Goal: Ask a question

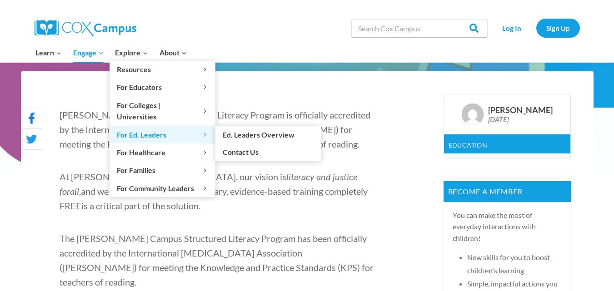
scroll to position [247, 0]
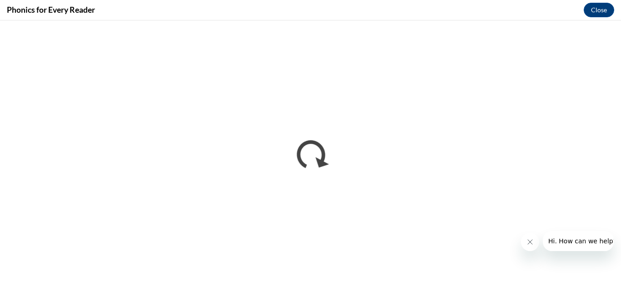
click at [584, 239] on span "Hi. How can we help?" at bounding box center [581, 241] width 68 height 7
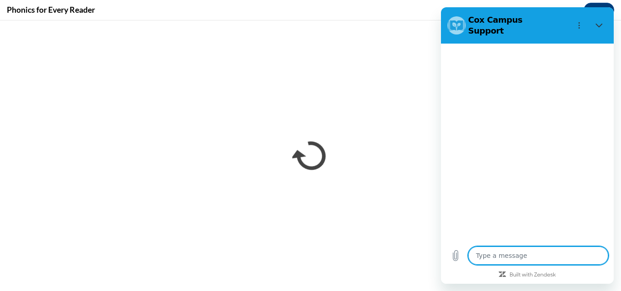
type textarea "x"
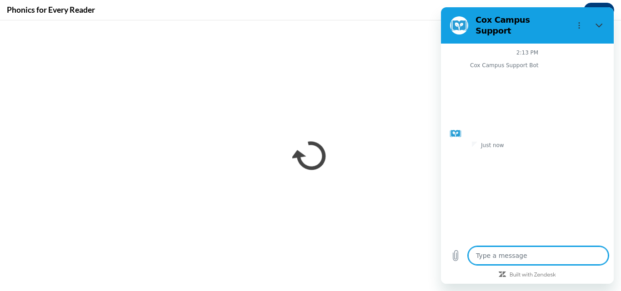
type textarea "T"
type textarea "x"
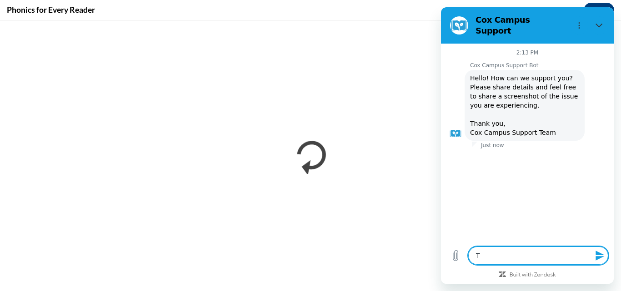
type textarea "Th"
type textarea "x"
type textarea "The"
type textarea "x"
type textarea "The"
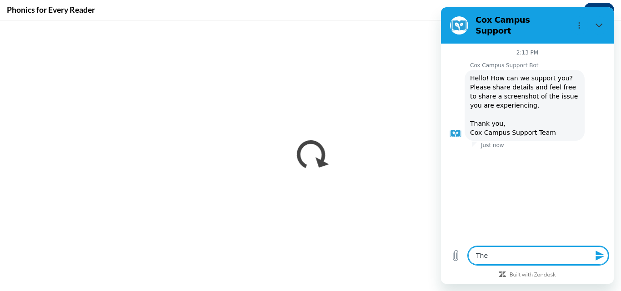
type textarea "x"
type textarea "The l"
type textarea "x"
type textarea "The li"
type textarea "x"
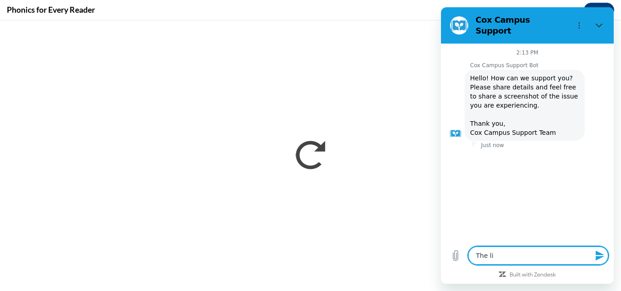
type textarea "The lin"
type textarea "x"
type textarea "The link"
type textarea "x"
type textarea "The link"
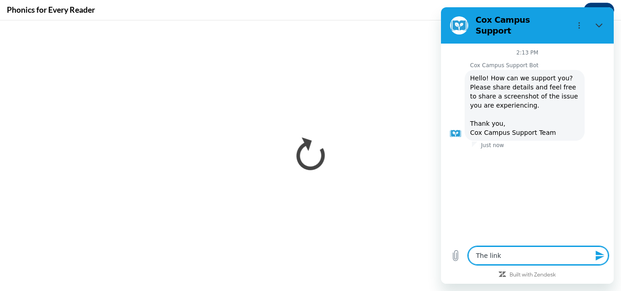
type textarea "x"
type textarea "The link f"
type textarea "x"
type textarea "The link fr"
type textarea "x"
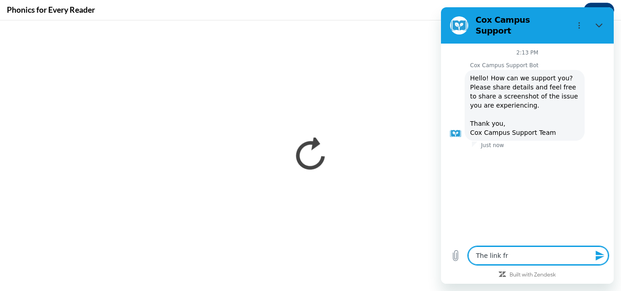
type textarea "The link fro"
type textarea "x"
type textarea "The link from"
type textarea "x"
type textarea "The link from"
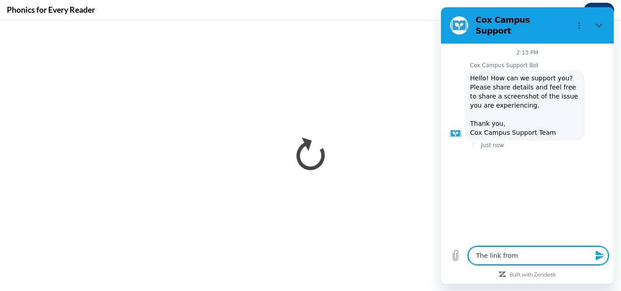
type textarea "x"
type textarea "The link from D"
type textarea "x"
type textarea "The link from Dr"
type textarea "x"
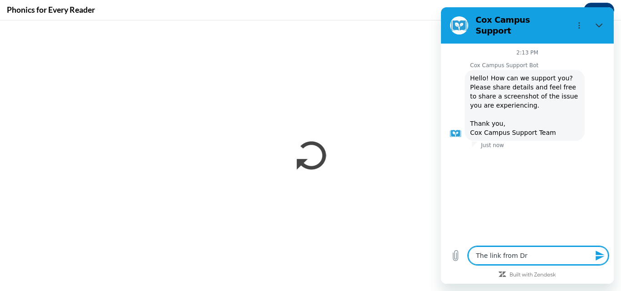
type textarea "The link from Dr."
type textarea "x"
type textarea "The link from Dr."
type textarea "x"
type textarea "The link from Dr. L"
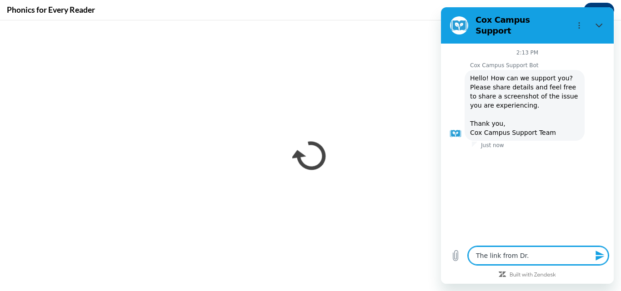
type textarea "x"
type textarea "The link from Dr. Lo"
type textarea "x"
type textarea "The link from Dr. Lou"
type textarea "x"
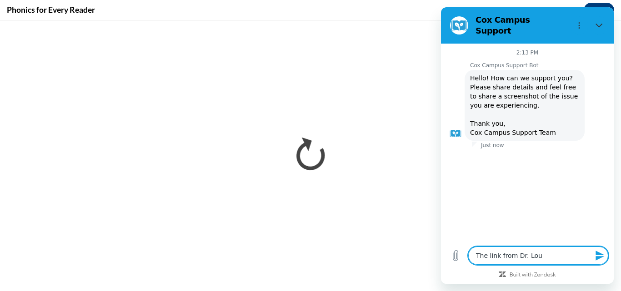
type textarea "The link from Dr. Loui"
type textarea "x"
type textarea "The link from Dr. Louis"
type textarea "x"
type textarea "The link from Dr. Louisa"
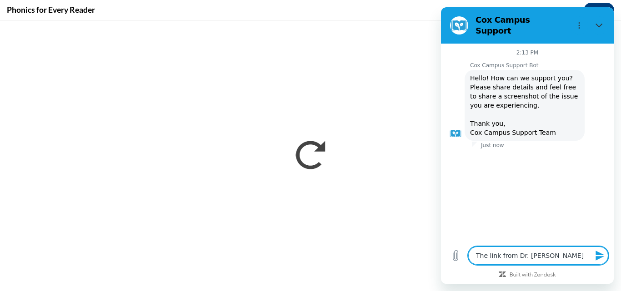
type textarea "x"
type textarea "The link from Dr. Louisa"
type textarea "x"
type textarea "The link from Dr. Louisa M"
type textarea "x"
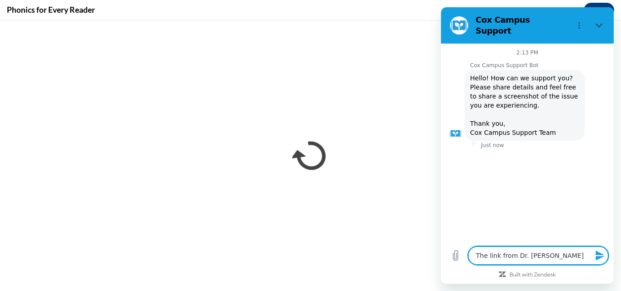
type textarea "The link from Dr. Louisa Mo"
type textarea "x"
type textarea "The link from Dr. Louisa Moa"
type textarea "x"
type textarea "The link from Dr. Louisa Moat"
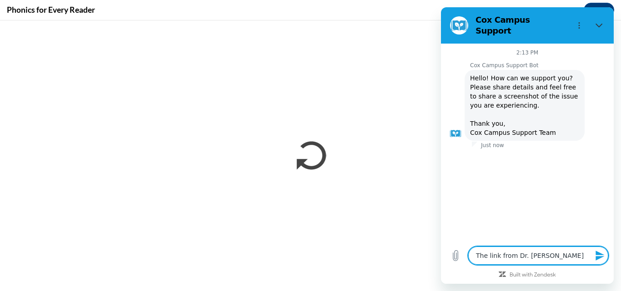
type textarea "x"
type textarea "The link from Dr. Louisa Moats"
type textarea "x"
type textarea "The link from Dr. Louisa Moats"
type textarea "x"
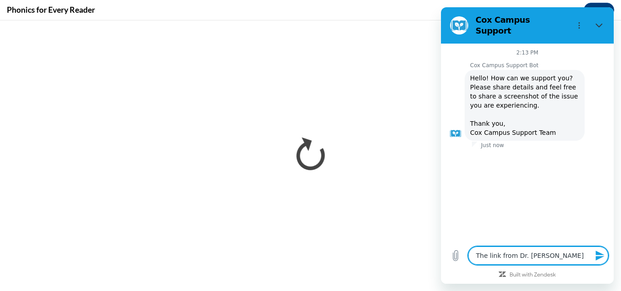
type textarea "The link from Dr. Louisa Moats a"
type textarea "x"
type textarea "The link from Dr. Louisa Moats ar"
type textarea "x"
type textarea "The link from Dr. Louisa Moats art"
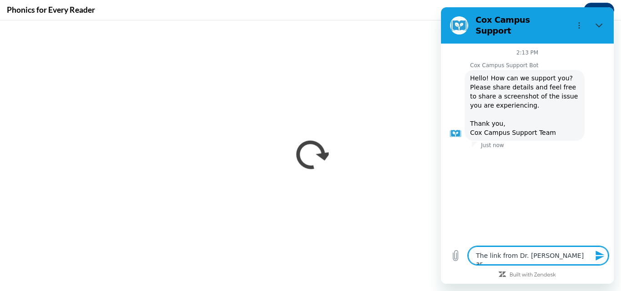
type textarea "x"
type textarea "The link from Dr. Louisa Moats arti"
type textarea "x"
type textarea "The link from Dr. Louisa Moats artic"
type textarea "x"
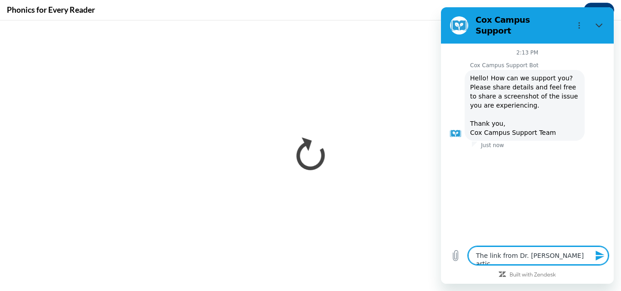
type textarea "The link from Dr. Louisa Moats articl"
type textarea "x"
type textarea "The link from Dr. Louisa Moats article"
type textarea "x"
type textarea "The link from Dr. Louisa Moats article:"
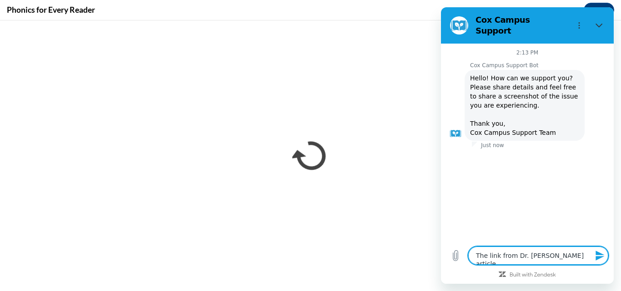
type textarea "x"
type textarea "The link from Dr. Louisa Moats article:"
type textarea "x"
type textarea "The link from Dr. Louisa Moats article: s"
type textarea "x"
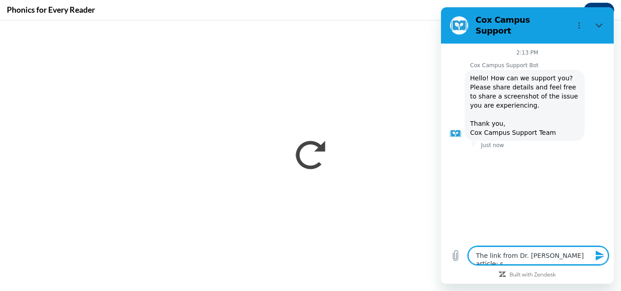
type textarea "The link from Dr. Louisa Moats article: sp"
type textarea "x"
type textarea "The link from Dr. Louisa Moats article: spe"
type textarea "x"
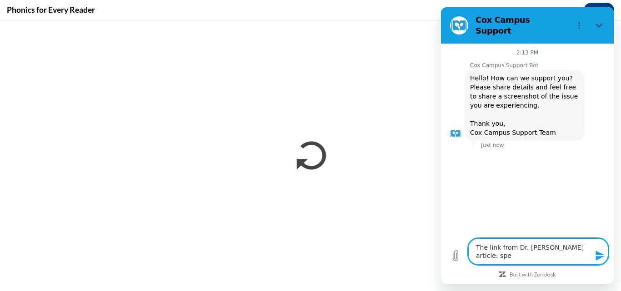
type textarea "The link from Dr. Louisa Moats article: spee"
type textarea "x"
type textarea "The link from Dr. Louisa Moats article: speec"
type textarea "x"
type textarea "The link from Dr. Louisa Moats article: speech"
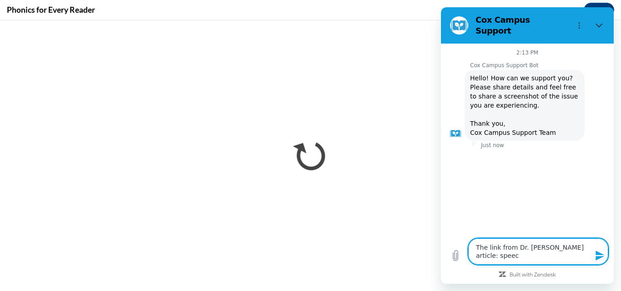
type textarea "x"
type textarea "The link from Dr. Louisa Moats article: speech"
type textarea "x"
type textarea "The link from Dr. Louisa Moats article: speech t"
type textarea "x"
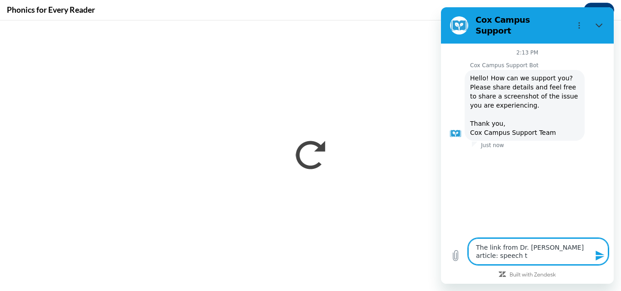
type textarea "The link from Dr. Louisa Moats article: speech to"
type textarea "x"
type textarea "The link from Dr. Louisa Moats article: speech to"
type textarea "x"
type textarea "The link from Dr. Louisa Moats article: speech to p"
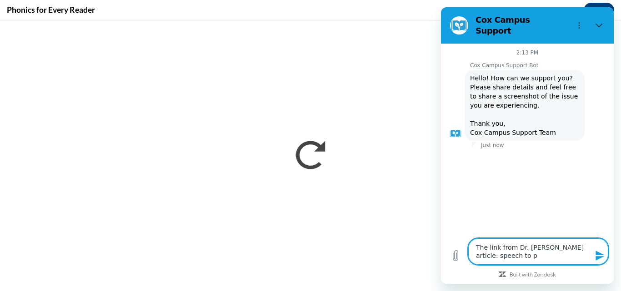
type textarea "x"
type textarea "The link from Dr. Louisa Moats article: speech to pr"
type textarea "x"
type textarea "The link from Dr. Louisa Moats article: speech to pri"
type textarea "x"
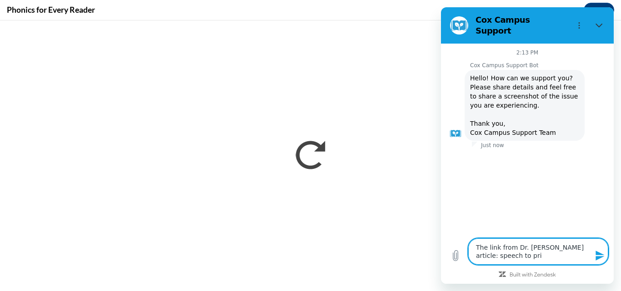
type textarea "The link from Dr. Louisa Moats article: speech to prin"
type textarea "x"
type textarea "The link from Dr. Louisa Moats article: speech to print"
type textarea "x"
type textarea "The link from Dr. Louisa Moats article: speech to print"
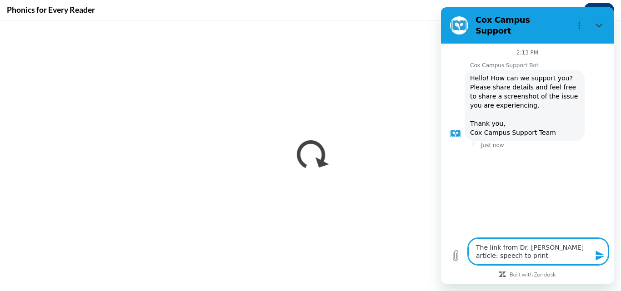
type textarea "x"
type textarea "The link from Dr. Louisa Moats article: speech to print o"
type textarea "x"
type textarea "The link from Dr. Louisa Moats article: speech to print or"
type textarea "x"
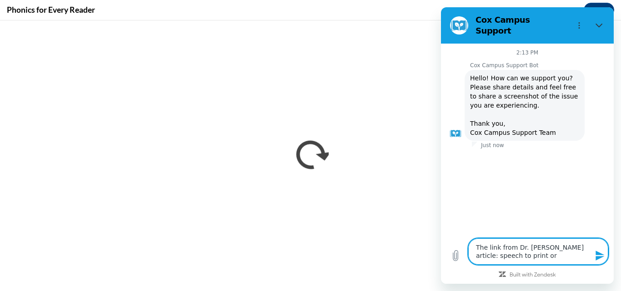
type textarea "The link from Dr. Louisa Moats article: speech to print or"
type textarea "x"
type textarea "The link from Dr. Louisa Moats article: speech to print or p"
type textarea "x"
type textarea "The link from Dr. Louisa Moats article: speech to print or pr"
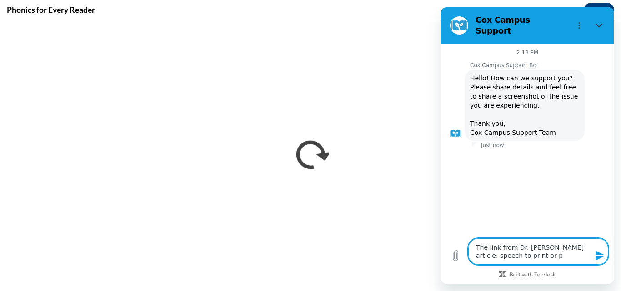
type textarea "x"
type textarea "The link from Dr. Louisa Moats article: speech to print or pri"
type textarea "x"
type textarea "The link from Dr. Louisa Moats article: speech to print or prin"
type textarea "x"
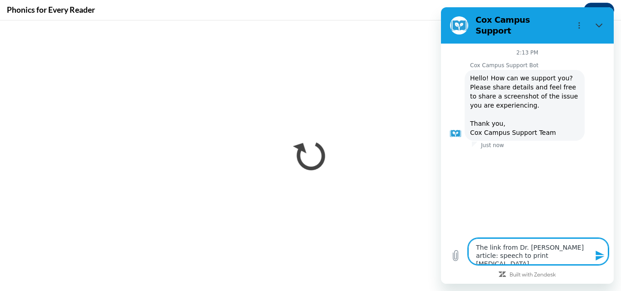
type textarea "The link from Dr. Louisa Moats article: speech to print or print"
type textarea "x"
type textarea "The link from Dr. Louisa Moats article: speech to print or print"
type textarea "x"
type textarea "The link from Dr. Louisa Moats article: speech to print or print t"
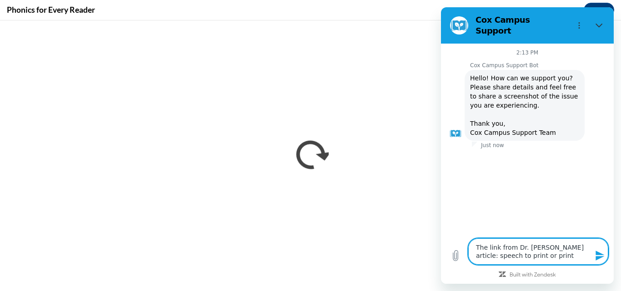
type textarea "x"
type textarea "The link from Dr. Louisa Moats article: speech to print or print to"
type textarea "x"
type textarea "The link from Dr. Louisa Moats article: speech to print or print to"
type textarea "x"
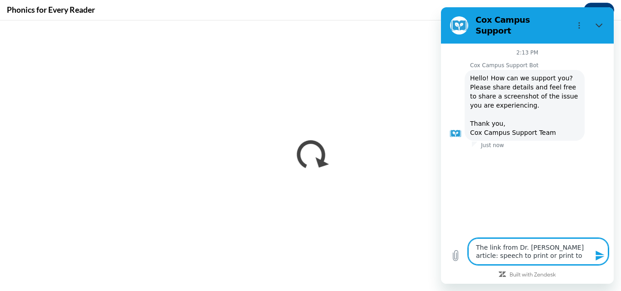
type textarea "The link from Dr. Louisa Moats article: speech to print or print to s"
type textarea "x"
type textarea "The link from Dr. Louisa Moats article: speech to print or print to sp"
type textarea "x"
type textarea "The link from Dr. Louisa Moats article: speech to print or print to spe"
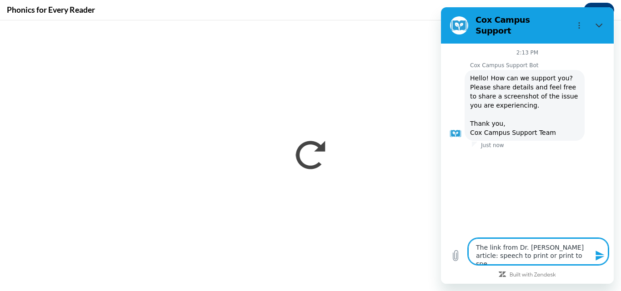
type textarea "x"
type textarea "The link from Dr. Louisa Moats article: speech to print or print to spee"
type textarea "x"
type textarea "The link from Dr. Louisa Moats article: speech to print or print to speec"
type textarea "x"
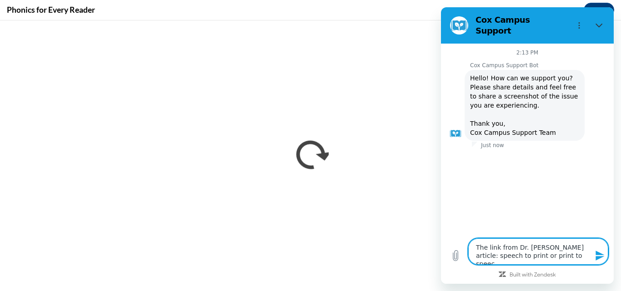
type textarea "The link from Dr. Louisa Moats article: speech to print or print to speech"
type textarea "x"
type textarea "The link from Dr. Louisa Moats article: speech to print or print to speech"
type textarea "x"
type textarea "The link from Dr. Louisa Moats article: speech to print or print to speech i"
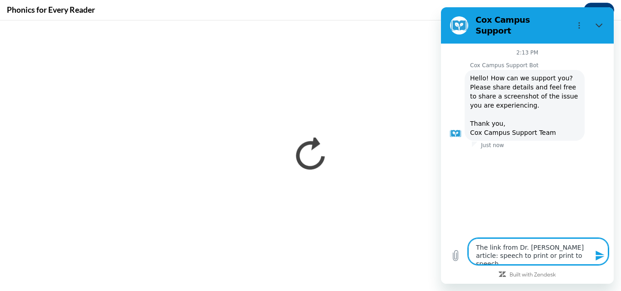
type textarea "x"
type textarea "The link from Dr. Louisa Moats article: speech to print or print to speech it"
type textarea "x"
type textarea "The link from Dr. Louisa Moats article: speech to print or print to speech it"
type textarea "x"
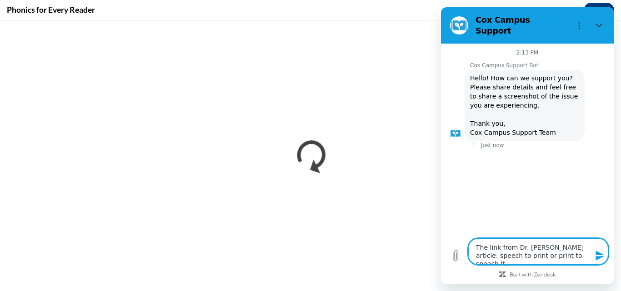
type textarea "The link from Dr. Louisa Moats article: speech to print or print to speech it m"
type textarea "x"
type textarea "The link from Dr. Louisa Moats article: speech to print or print to speech it ma"
type textarea "x"
type textarea "The link from Dr. Louisa Moats article: speech to print or print to speech it m…"
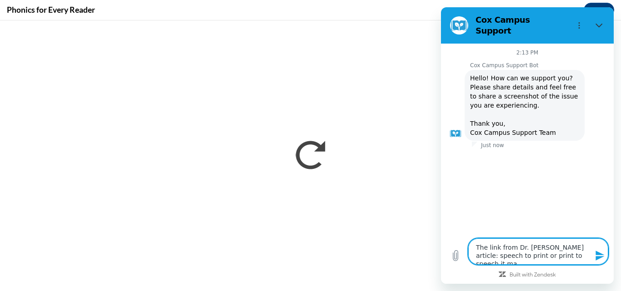
type textarea "x"
type textarea "The link from Dr. Louisa Moats article: speech to print or print to speech it m…"
type textarea "x"
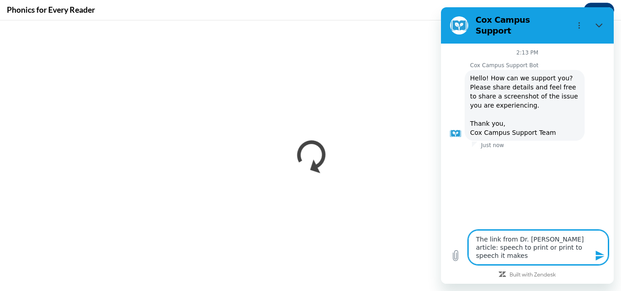
type textarea "The link from Dr. Louisa Moats article: speech to print or print to speech it m…"
type textarea "x"
type textarea "The link from Dr. Louisa Moats article: speech to print or print to speech it m…"
type textarea "x"
type textarea "The link from Dr. Louisa Moats article: speech to print or print to speech it m…"
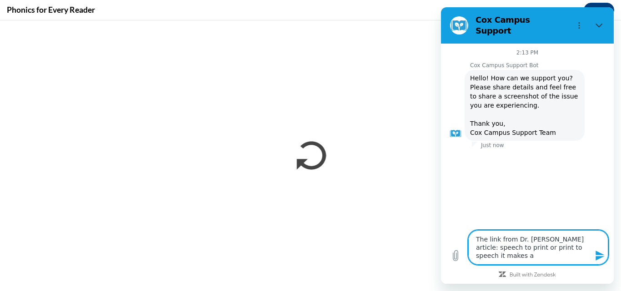
type textarea "x"
type textarea "The link from Dr. Louisa Moats article: speech to print or print to speech it m…"
type textarea "x"
type textarea "The link from Dr. Louisa Moats article: speech to print or print to speech it m…"
type textarea "x"
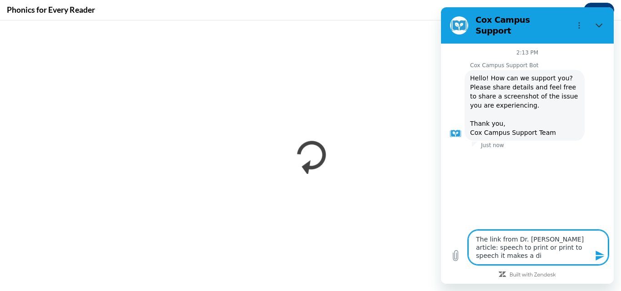
type textarea "The link from Dr. Louisa Moats article: speech to print or print to speech it m…"
type textarea "x"
type textarea "The link from Dr. Louisa Moats article: speech to print or print to speech it m…"
type textarea "x"
type textarea "The link from Dr. Louisa Moats article: speech to print or print to speech it m…"
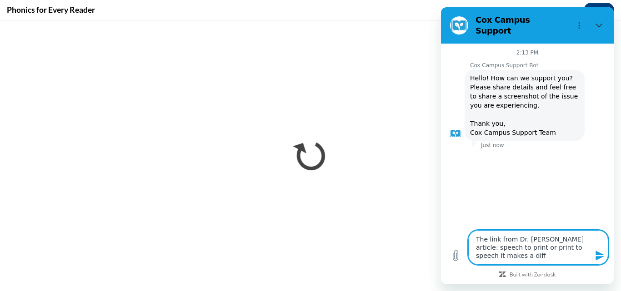
type textarea "x"
type textarea "The link from Dr. Louisa Moats article: speech to print or print to speech it m…"
type textarea "x"
type textarea "The link from Dr. Louisa Moats article: speech to print or print to speech it m…"
type textarea "x"
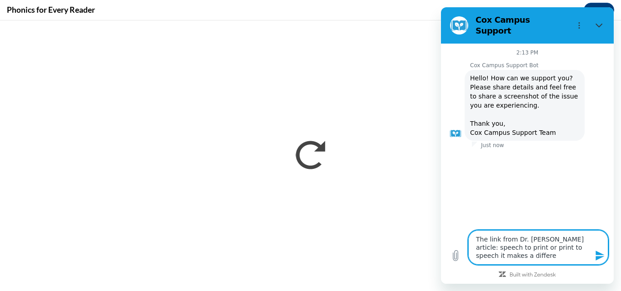
type textarea "The link from Dr. Louisa Moats article: speech to print or print to speech it m…"
type textarea "x"
type textarea "The link from Dr. Louisa Moats article: speech to print or print to speech it m…"
type textarea "x"
type textarea "The link from Dr. Louisa Moats article: speech to print or print to speech it m…"
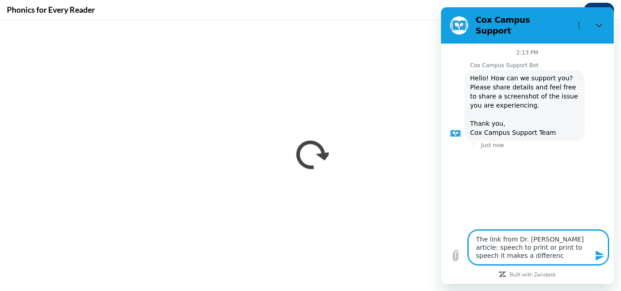
type textarea "x"
type textarea "The link from Dr. Louisa Moats article: speech to print or print to speech it m…"
type textarea "x"
type textarea "The link from Dr. Louisa Moats article: speech to print or print to speech it m…"
type textarea "x"
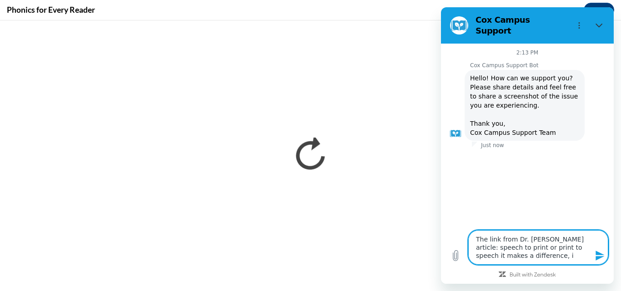
type textarea "The link from Dr. Louisa Moats article: speech to print or print to speech it m…"
type textarea "x"
type textarea "The link from Dr. Louisa Moats article: speech to print or print to speech it m…"
type textarea "x"
type textarea "The link from Dr. Louisa Moats article: speech to print or print to speech it m…"
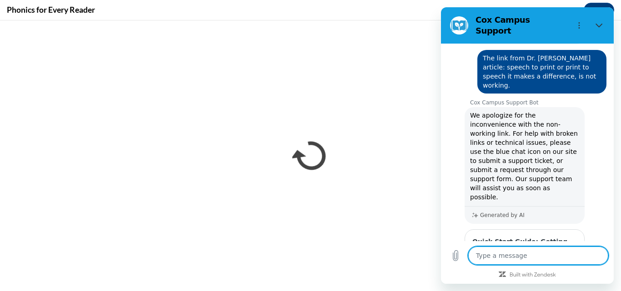
scroll to position [199, 0]
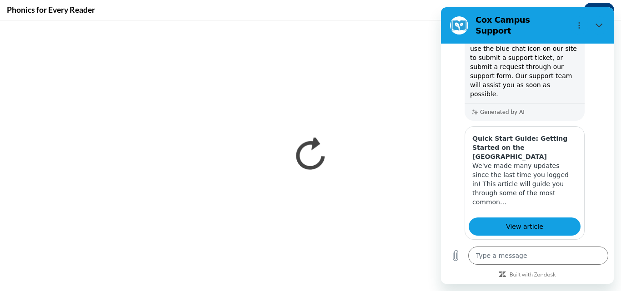
click at [591, 274] on button "No" at bounding box center [594, 282] width 25 height 17
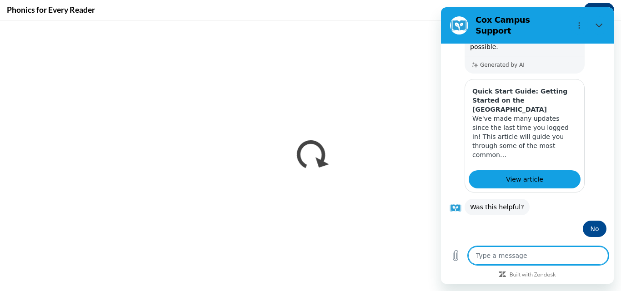
scroll to position [269, 0]
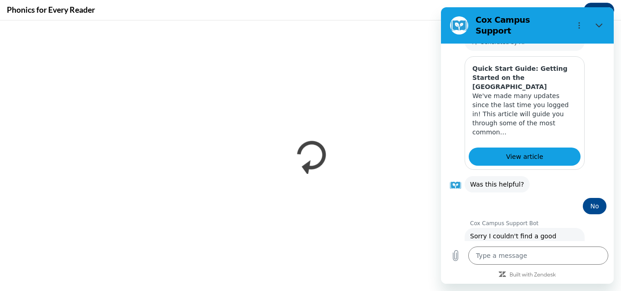
click at [552, 274] on button "Talk to a human" at bounding box center [576, 287] width 60 height 26
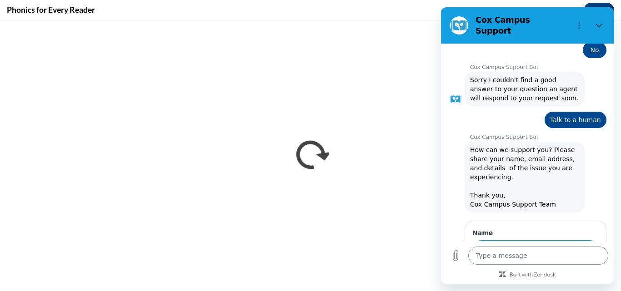
scroll to position [425, 0]
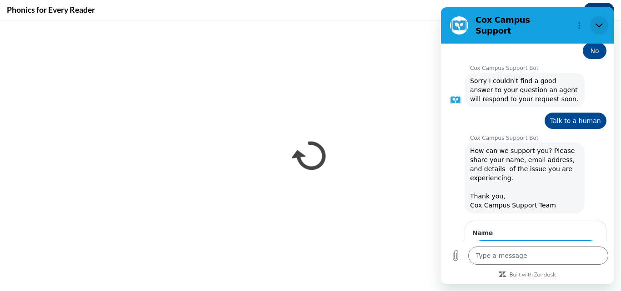
click at [597, 22] on icon "Close" at bounding box center [598, 25] width 7 height 7
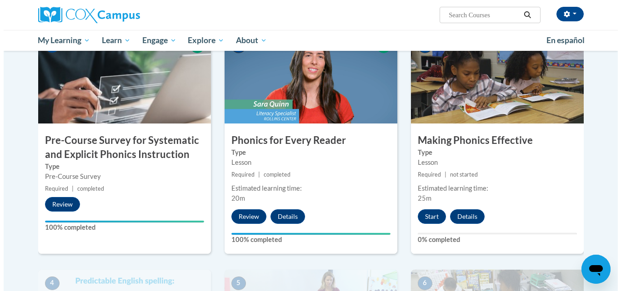
scroll to position [223, 0]
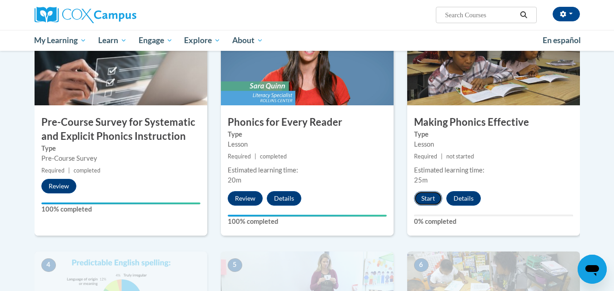
click at [431, 200] on button "Start" at bounding box center [428, 198] width 28 height 15
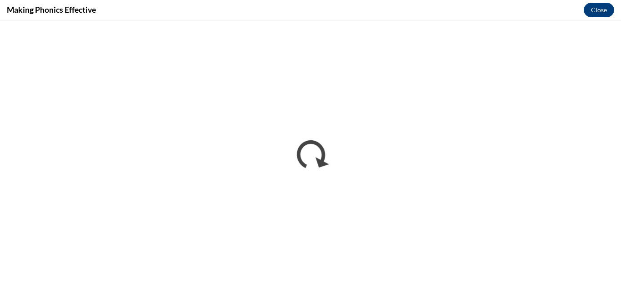
scroll to position [0, 0]
